Goal: Task Accomplishment & Management: Manage account settings

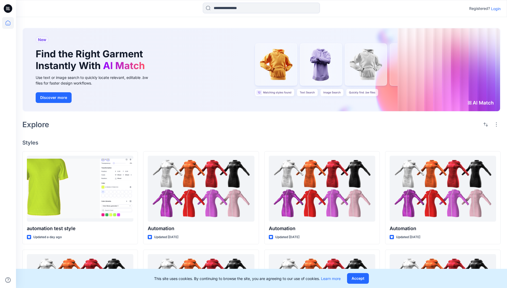
click at [495, 9] on p "Login" at bounding box center [496, 9] width 10 height 6
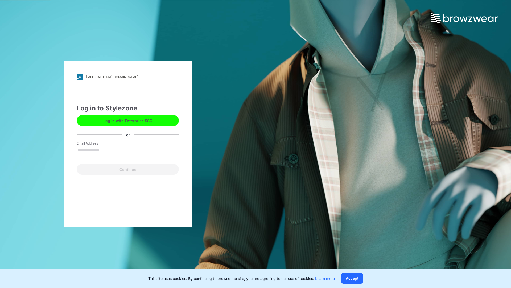
click at [105, 149] on input "Email Address" at bounding box center [128, 150] width 102 height 8
type input "**********"
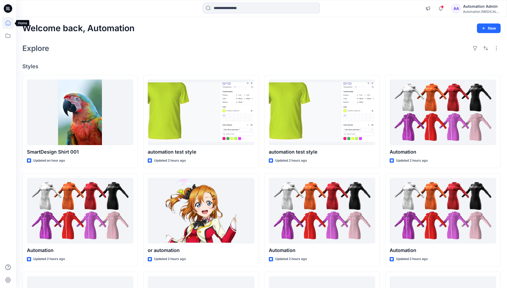
click at [10, 23] on icon at bounding box center [8, 23] width 5 height 5
click at [466, 10] on div "AA Automation Admin Automation [MEDICAL_DATA]..." at bounding box center [476, 8] width 49 height 11
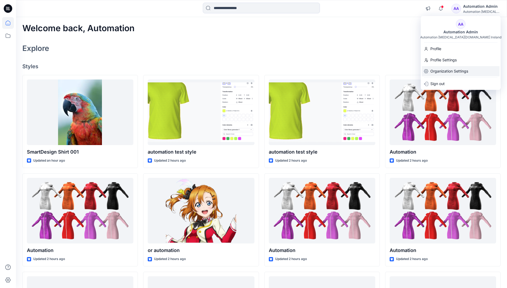
click at [448, 69] on p "Organization Settings" at bounding box center [450, 71] width 38 height 10
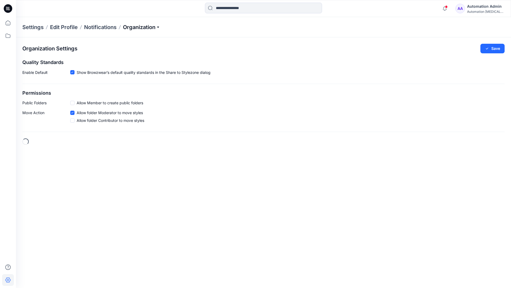
click at [141, 26] on p "Organization" at bounding box center [141, 26] width 37 height 7
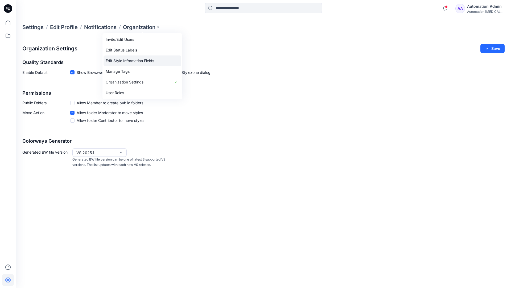
click at [151, 60] on link "Edit Style Information Fields" at bounding box center [143, 60] width 78 height 11
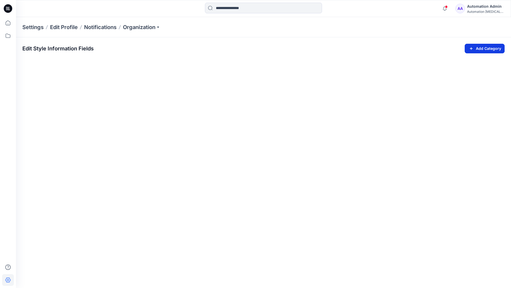
click at [470, 47] on icon "button" at bounding box center [471, 48] width 6 height 6
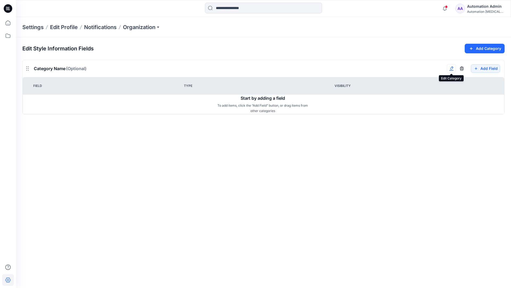
click at [454, 71] on button "button" at bounding box center [451, 68] width 9 height 9
type input "*******"
click at [481, 69] on button "Add Field" at bounding box center [485, 68] width 29 height 9
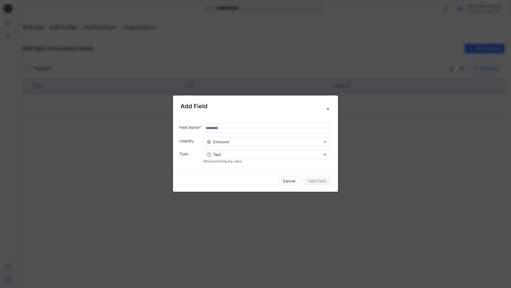
click at [228, 129] on input "text" at bounding box center [267, 127] width 128 height 9
type input "****"
click at [275, 143] on div "Everyone" at bounding box center [267, 142] width 121 height 6
click at [323, 181] on button "Add Field" at bounding box center [317, 181] width 26 height 9
